Goal: Book appointment/travel/reservation

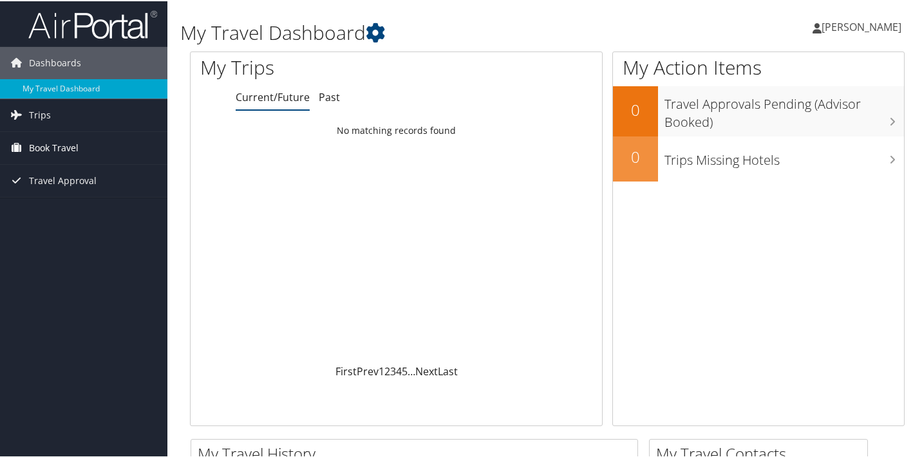
click at [52, 151] on span "Book Travel" at bounding box center [54, 147] width 50 height 32
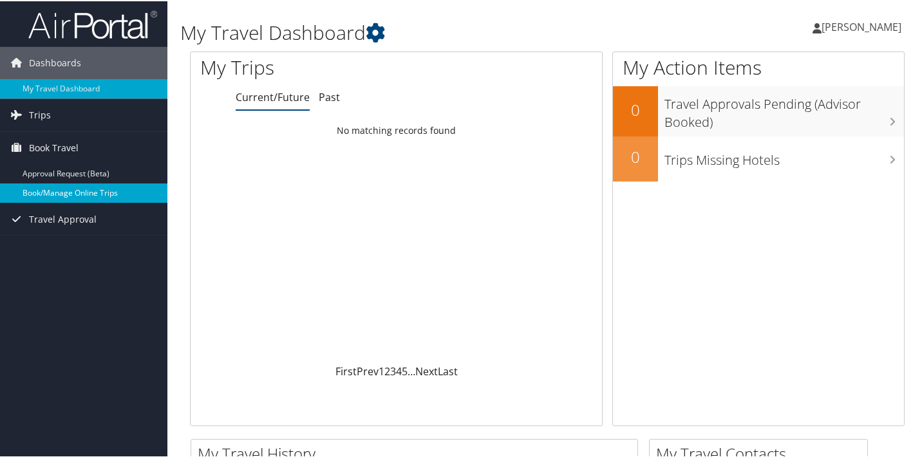
click at [88, 191] on link "Book/Manage Online Trips" at bounding box center [83, 191] width 167 height 19
click at [64, 147] on span "Book Travel" at bounding box center [54, 147] width 50 height 32
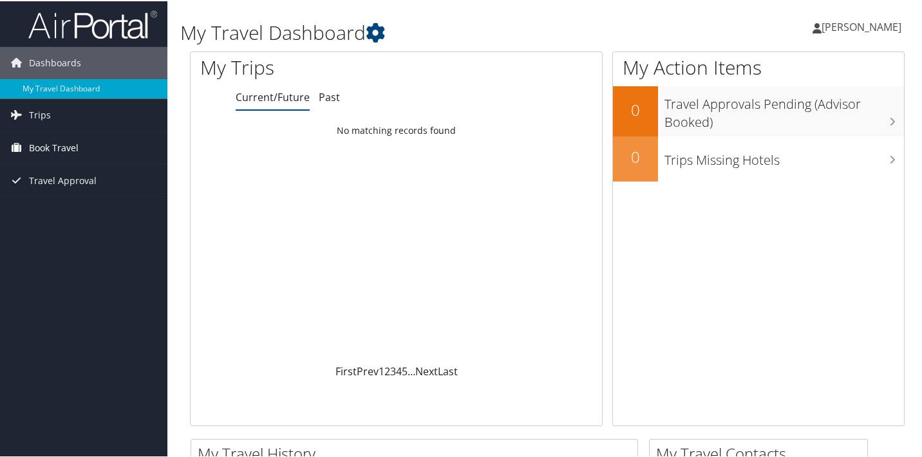
click at [64, 150] on span "Book Travel" at bounding box center [54, 147] width 50 height 32
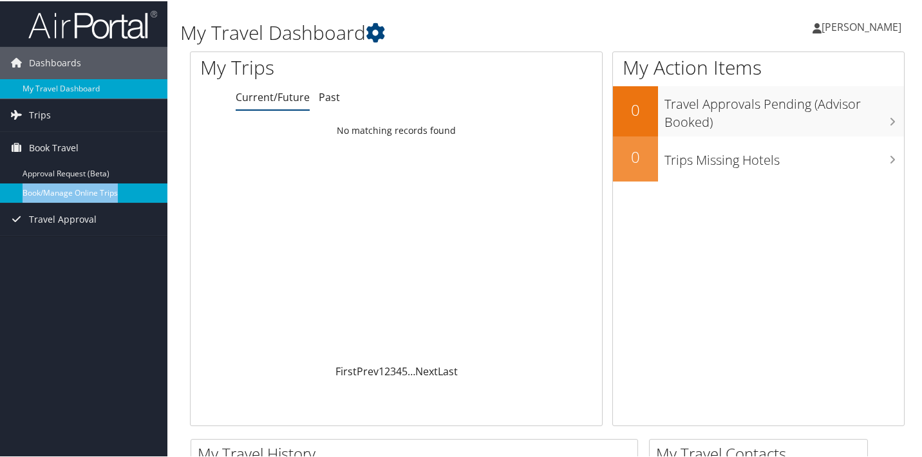
click at [52, 193] on link "Book/Manage Online Trips" at bounding box center [83, 191] width 167 height 19
